Goal: Communication & Community: Answer question/provide support

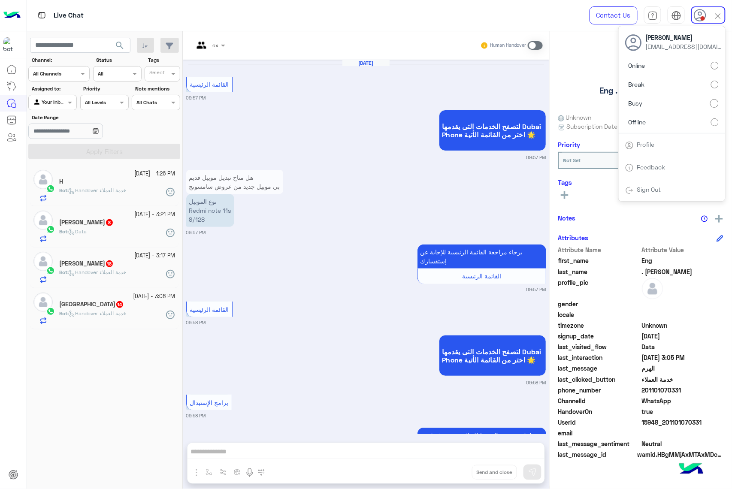
scroll to position [3044, 0]
